Goal: Task Accomplishment & Management: Manage account settings

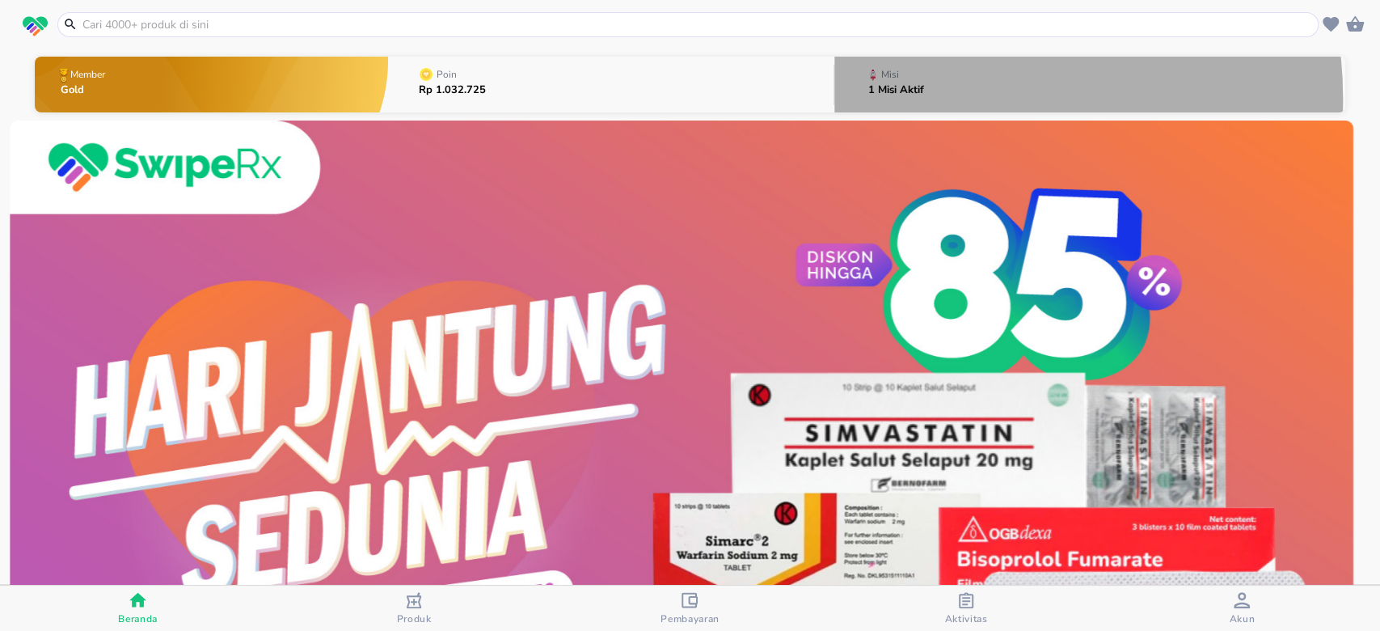
click at [907, 99] on div "1 Misi Aktif" at bounding box center [896, 95] width 56 height 20
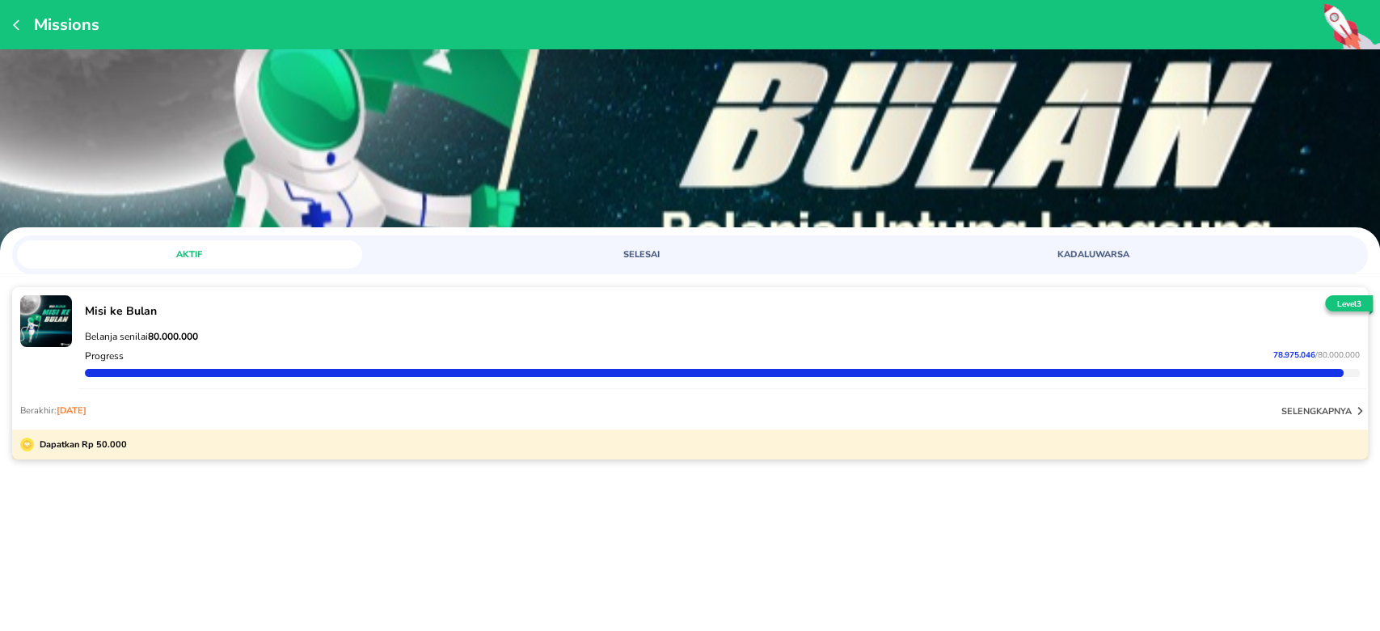
click at [1331, 410] on p "selengkapnya" at bounding box center [1316, 411] width 70 height 12
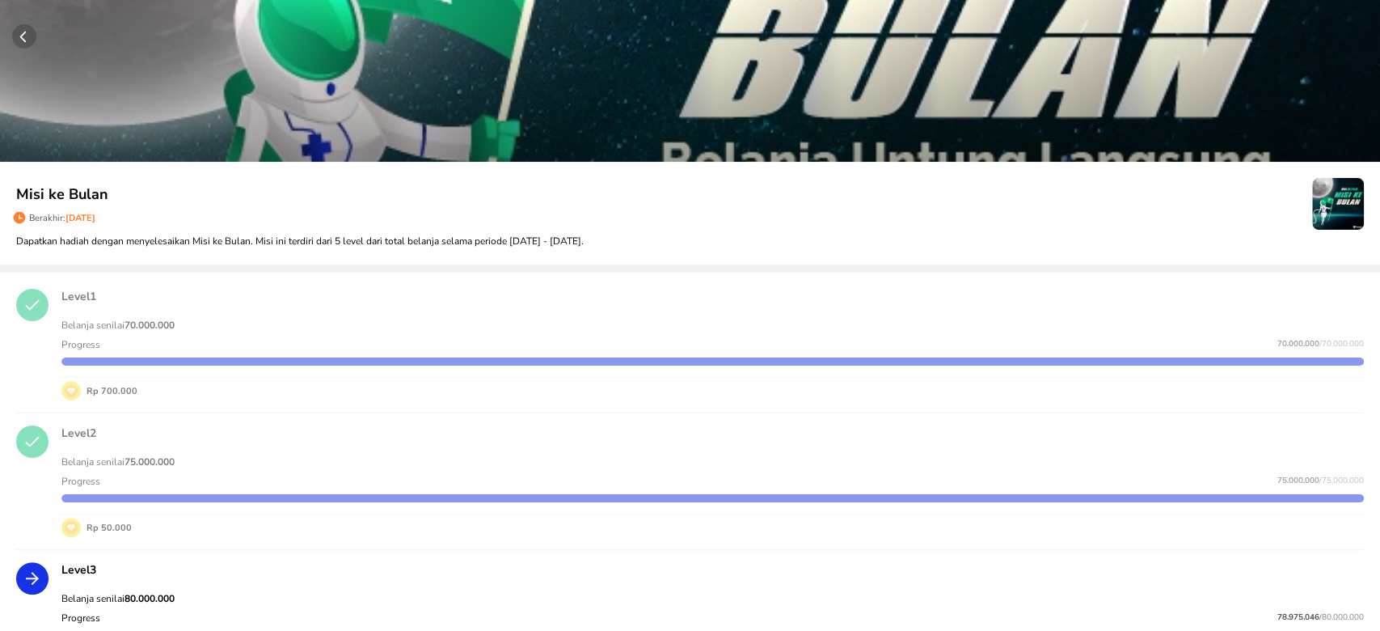
click at [23, 40] on icon "button" at bounding box center [23, 37] width 6 height 11
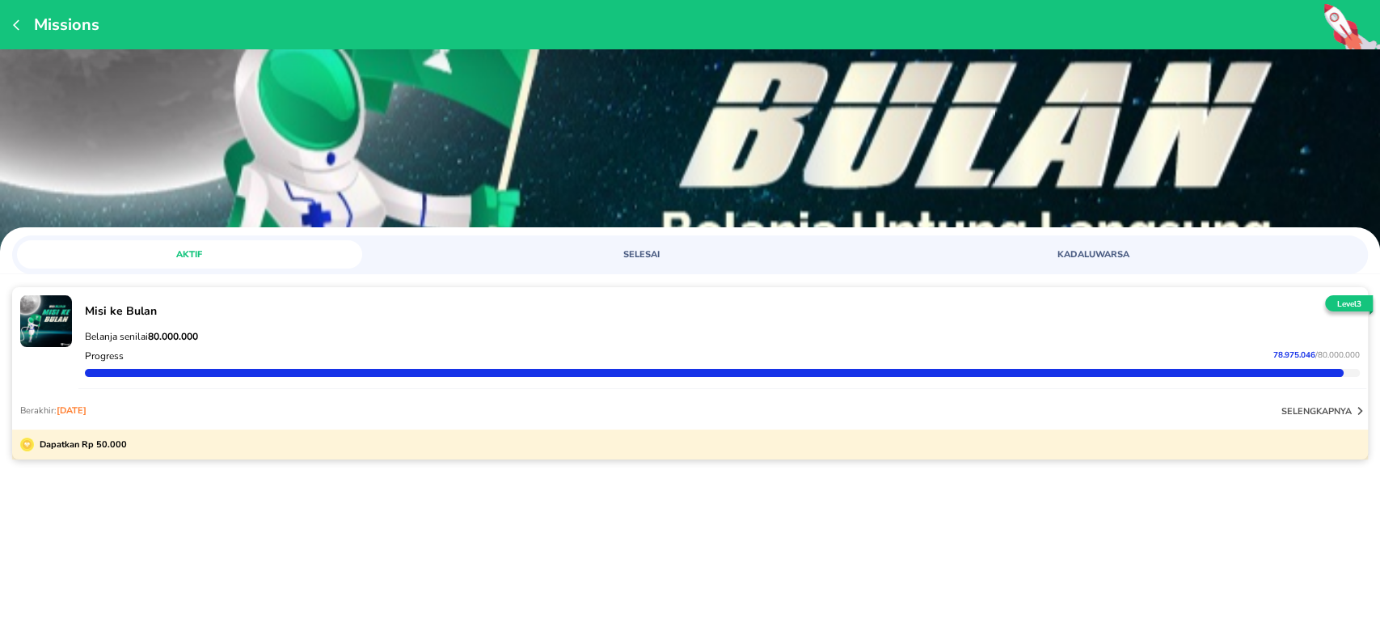
click at [728, 308] on p "Misi ke Bulan" at bounding box center [722, 310] width 1275 height 15
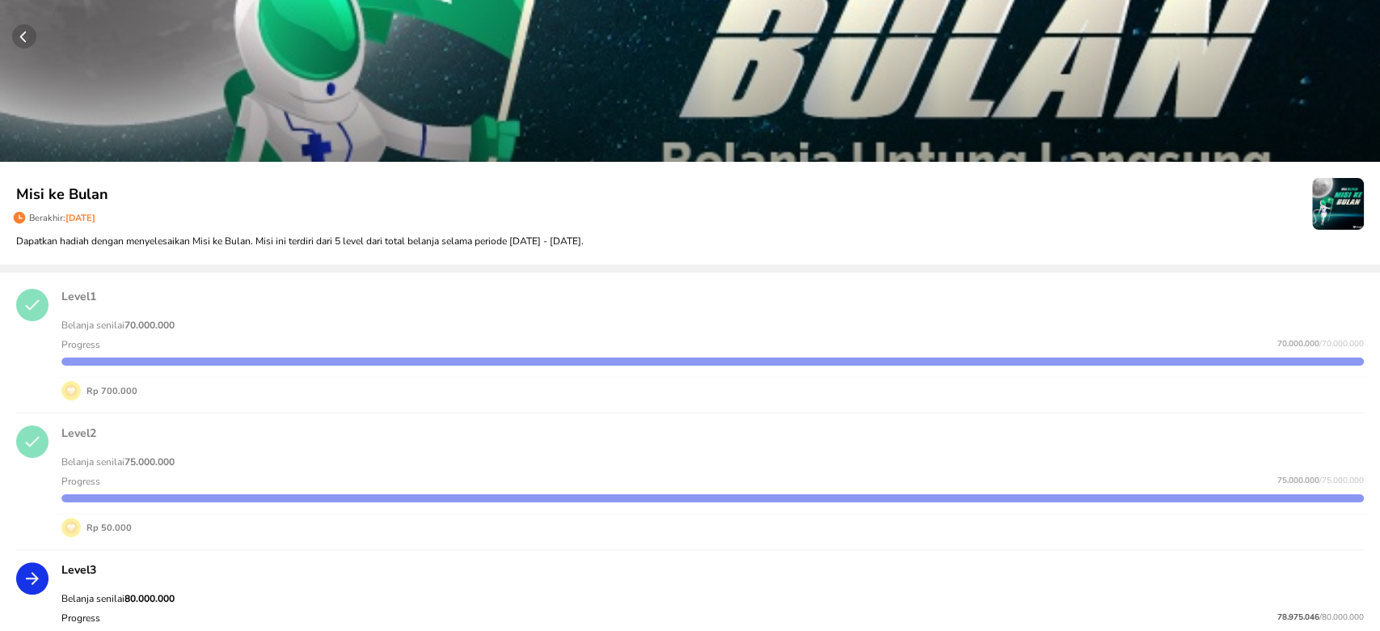
scroll to position [431, 0]
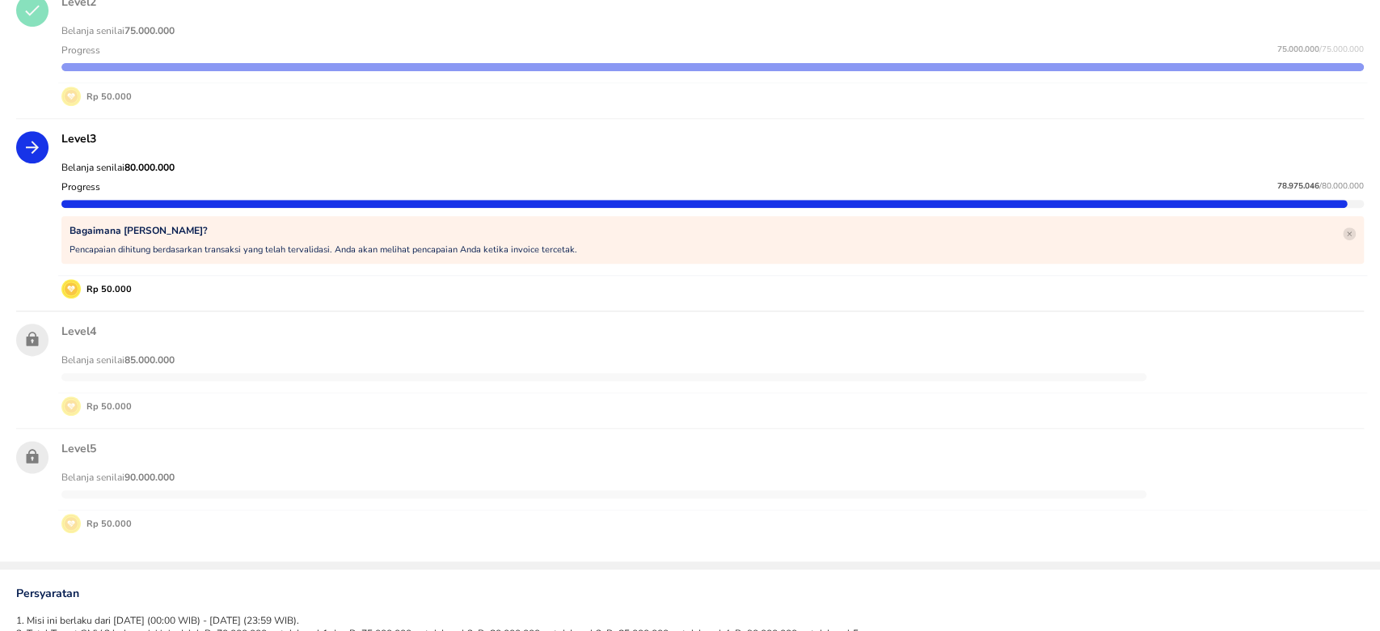
click at [1284, 184] on span "78.975.046" at bounding box center [1298, 185] width 42 height 11
copy p "78.975.046"
